Goal: Information Seeking & Learning: Learn about a topic

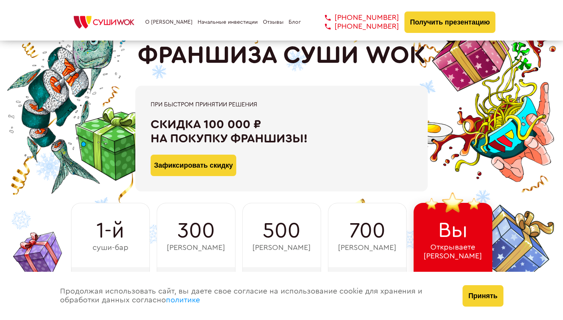
scroll to position [153, 0]
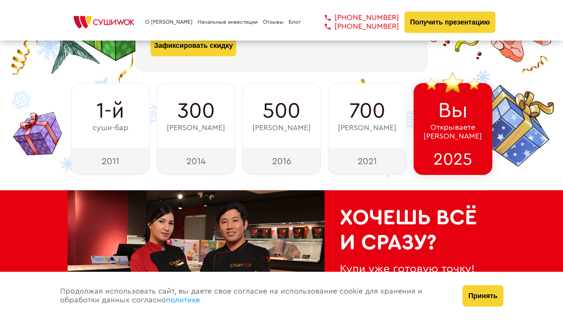
drag, startPoint x: 489, startPoint y: 300, endPoint x: 492, endPoint y: 294, distance: 7.4
click at [489, 299] on button "Принять" at bounding box center [483, 295] width 41 height 21
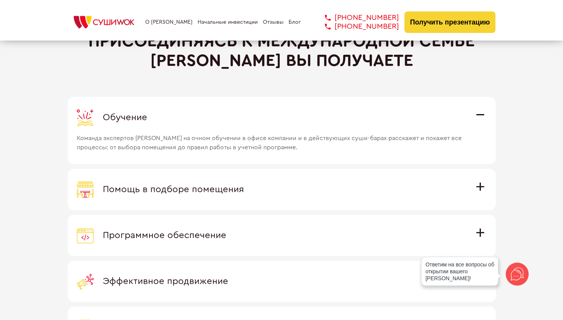
scroll to position [2121, 0]
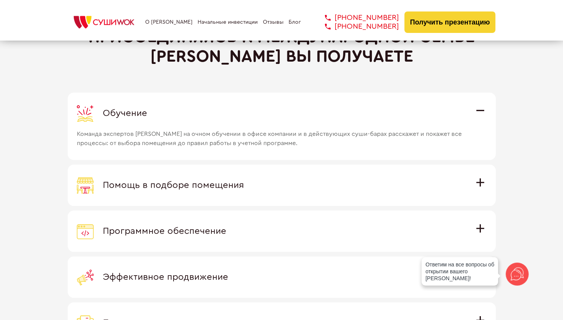
click at [219, 185] on span "Помощь в подборе помещения" at bounding box center [173, 184] width 141 height 9
click at [0, 0] on input "Помощь в подборе помещения Наши специалисты оценят варианты помещения в вашем г…" at bounding box center [0, 0] width 0 height 0
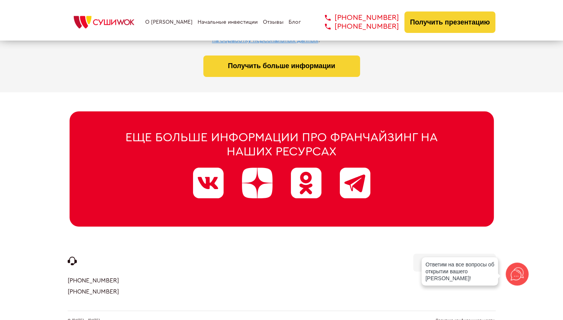
scroll to position [3904, 0]
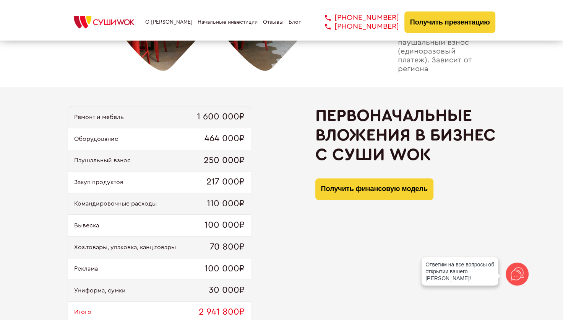
scroll to position [677, 0]
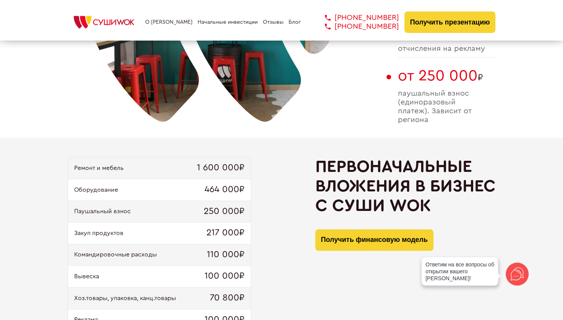
click at [166, 19] on link "О [PERSON_NAME]" at bounding box center [168, 22] width 47 height 6
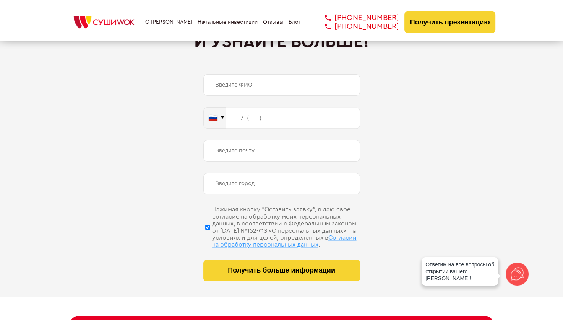
scroll to position [3904, 0]
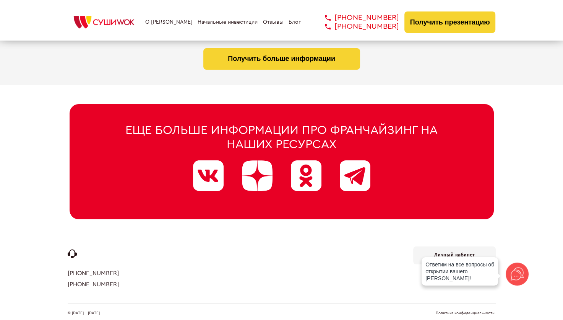
drag, startPoint x: 338, startPoint y: 286, endPoint x: 384, endPoint y: 275, distance: 47.6
click at [339, 286] on div "[PHONE_NUMBER] [PHONE_NUMBER] Личный кабинет Личный кабинет" at bounding box center [282, 274] width 428 height 57
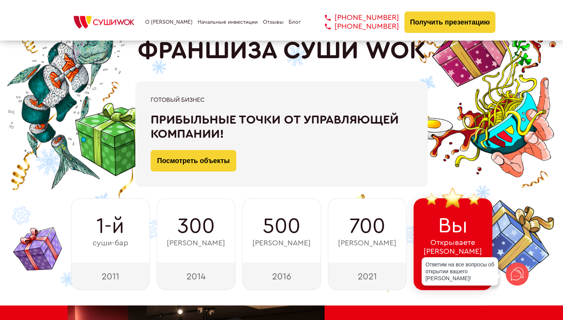
scroll to position [0, 0]
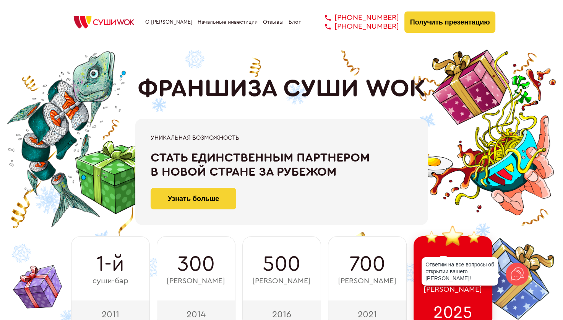
click at [164, 24] on link "О [PERSON_NAME]" at bounding box center [168, 22] width 47 height 6
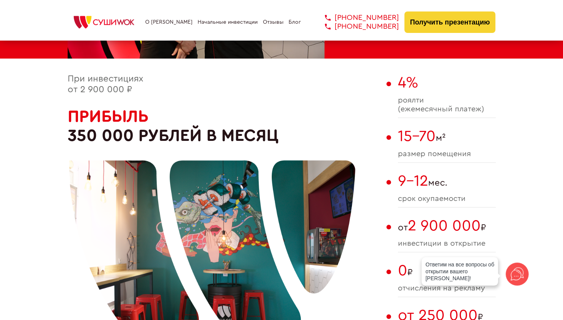
scroll to position [433, 0]
